Goal: Task Accomplishment & Management: Complete application form

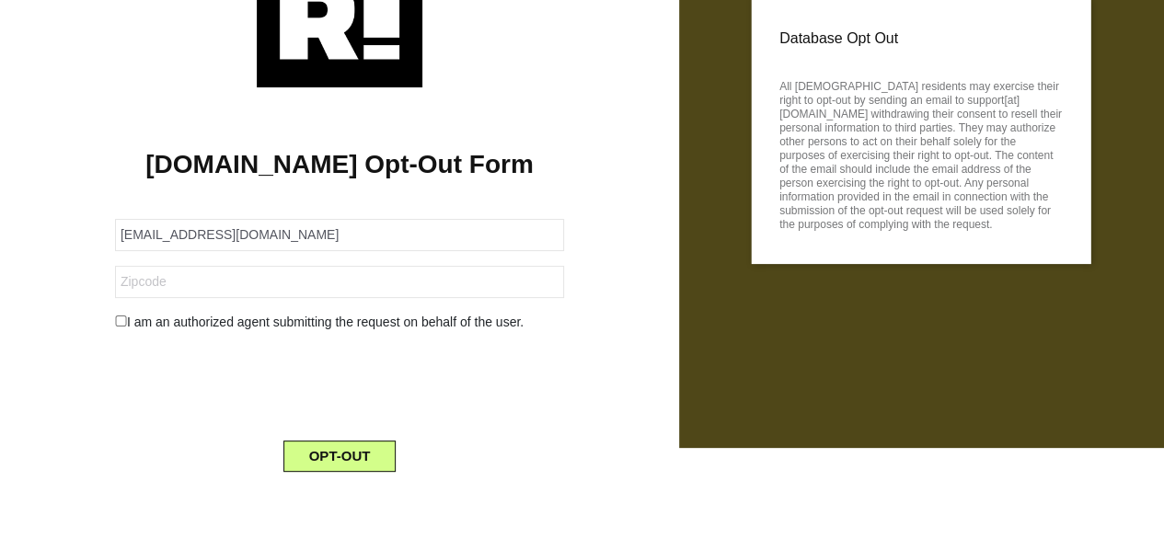
scroll to position [90, 0]
type input "[EMAIL_ADDRESS][DOMAIN_NAME]"
click at [127, 313] on div "I am an authorized agent submitting the request on behalf of the user." at bounding box center [339, 322] width 476 height 19
click at [115, 321] on input "checkbox" at bounding box center [121, 321] width 12 height 11
checkbox input "true"
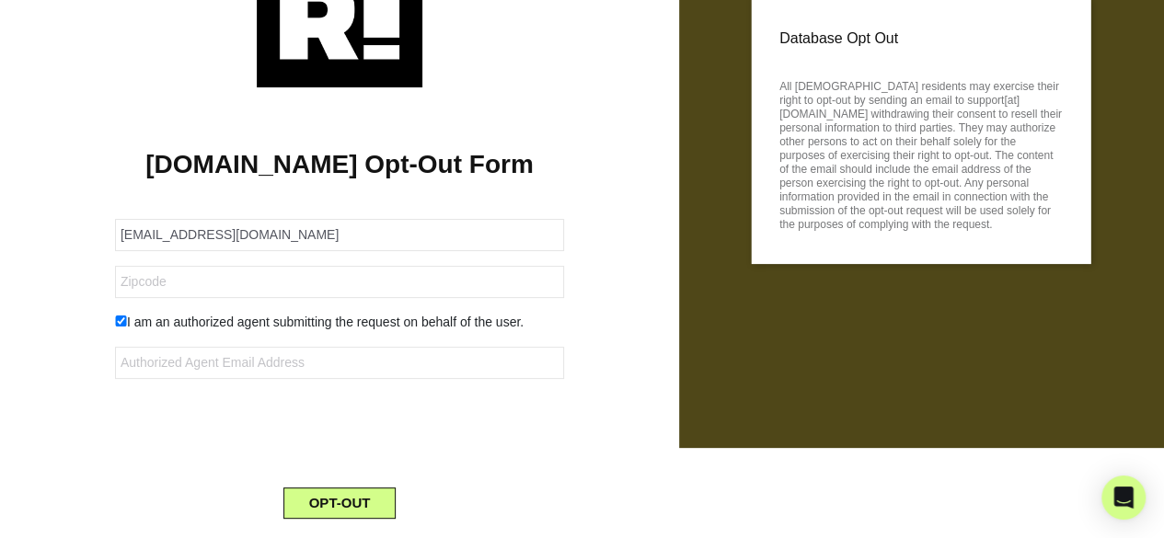
drag, startPoint x: 387, startPoint y: 257, endPoint x: 401, endPoint y: 236, distance: 24.5
click at [401, 242] on form "[EMAIL_ADDRESS][DOMAIN_NAME] I am an authorized agent submitting the request on…" at bounding box center [339, 358] width 449 height 322
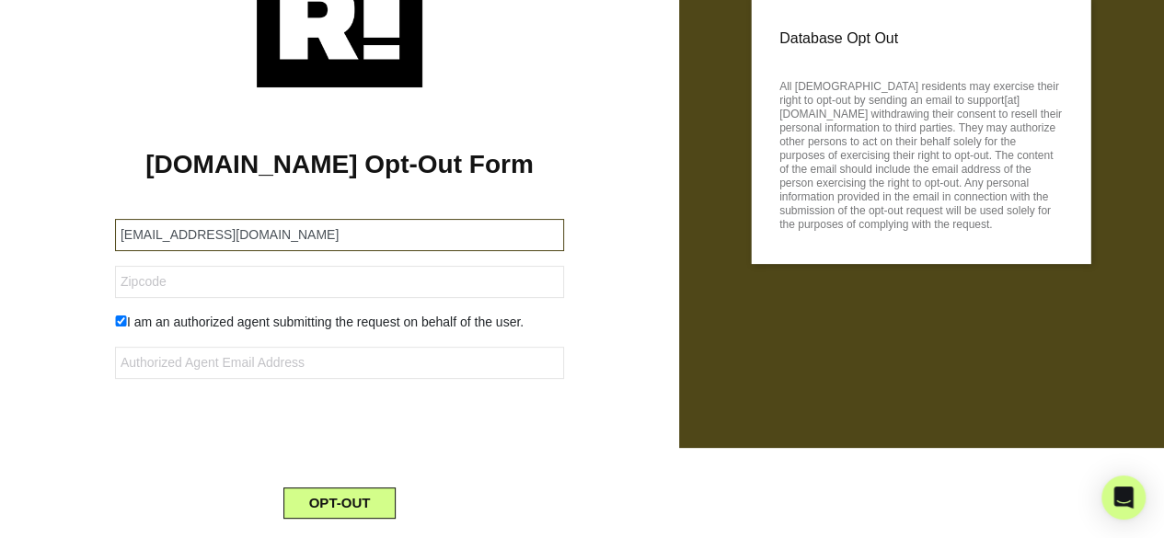
drag, startPoint x: 401, startPoint y: 236, endPoint x: 80, endPoint y: 235, distance: 321.0
click at [80, 235] on div "[DOMAIN_NAME] Opt-Out Form [EMAIL_ADDRESS][DOMAIN_NAME] I am an authorized agen…" at bounding box center [339, 310] width 651 height 446
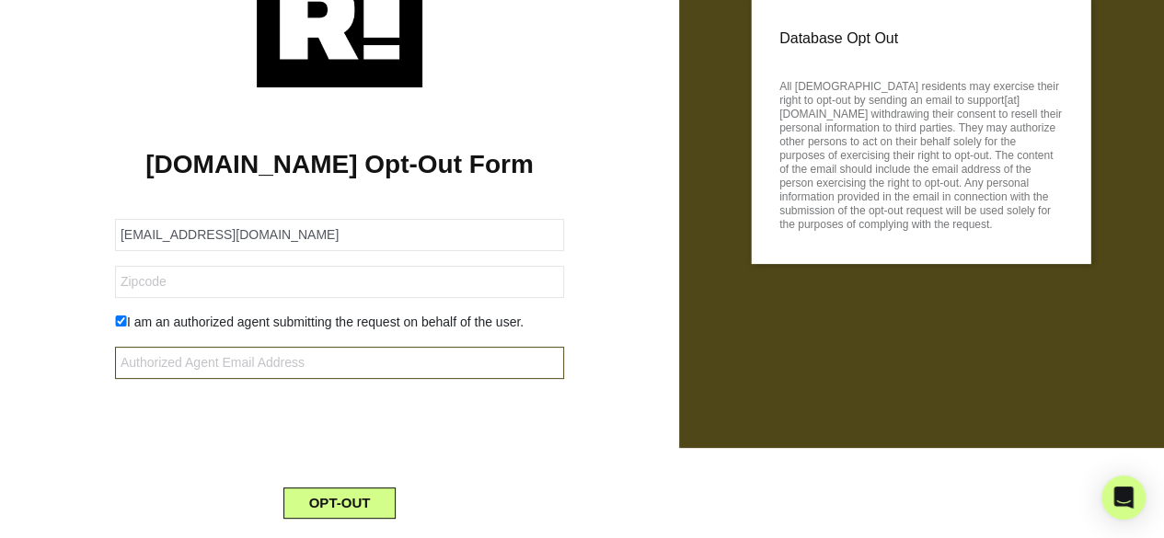
click at [303, 369] on input "text" at bounding box center [339, 363] width 449 height 32
paste input "[EMAIL_ADDRESS][DOMAIN_NAME]"
type input "[EMAIL_ADDRESS][DOMAIN_NAME]"
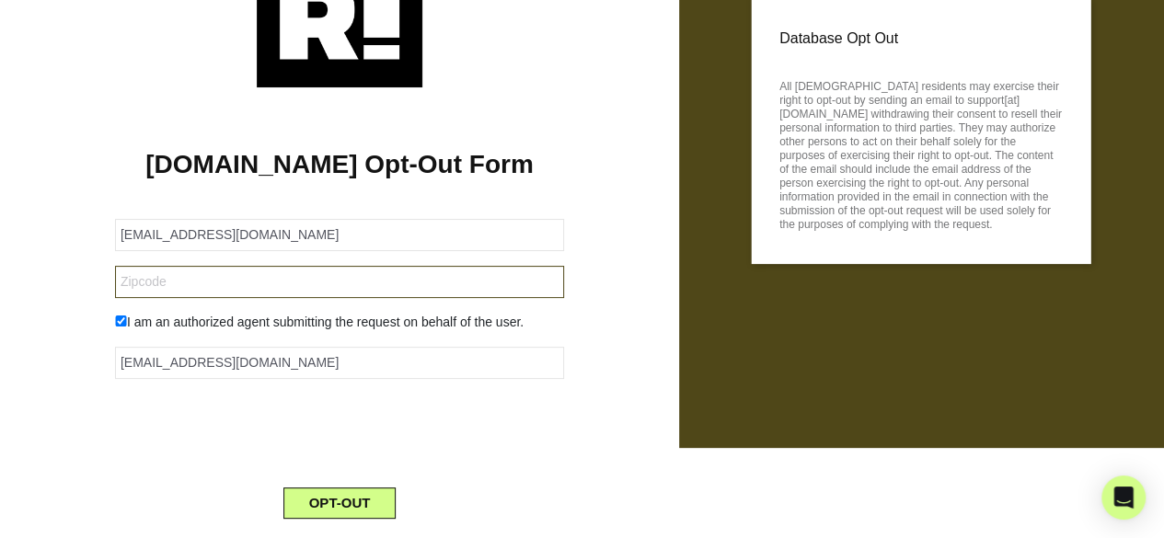
click at [261, 278] on input "text" at bounding box center [339, 282] width 449 height 32
type input "99999"
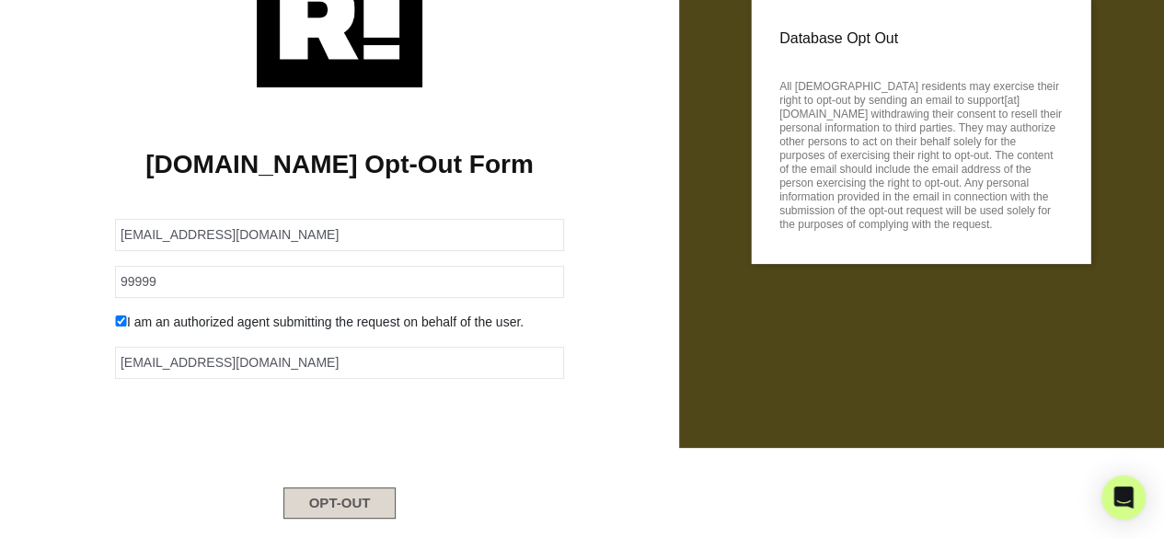
click at [356, 498] on button "OPT-OUT" at bounding box center [339, 503] width 113 height 31
